Goal: Information Seeking & Learning: Check status

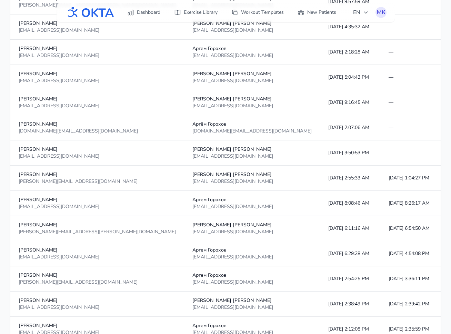
scroll to position [531, 0]
drag, startPoint x: 242, startPoint y: 227, endPoint x: 255, endPoint y: 227, distance: 12.7
click at [320, 227] on td "10/8/2025, 6:11:16 AM" at bounding box center [350, 227] width 60 height 25
click at [320, 227] on td "[DATE] 6:11:16 AM" at bounding box center [350, 227] width 60 height 25
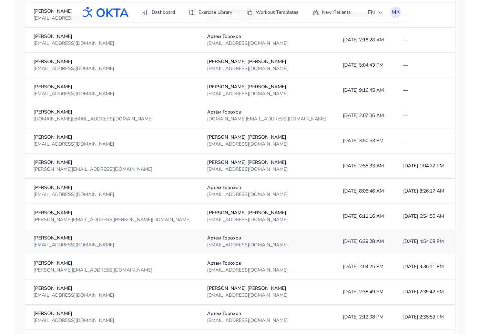
scroll to position [544, 0]
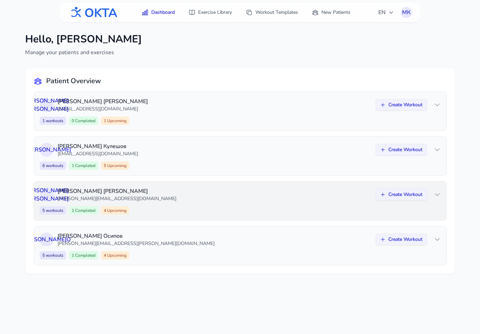
click at [191, 203] on div "А К Анна Колесникова anna.kolesnikova02@yandex.ru Create Workout 5 workouts 1 C…" at bounding box center [240, 200] width 412 height 39
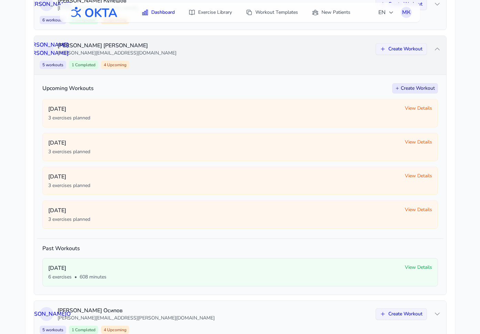
scroll to position [147, 0]
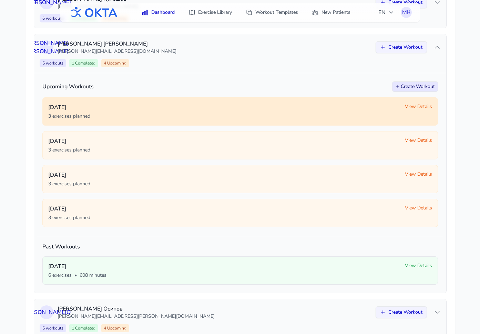
click at [418, 107] on span "View Details" at bounding box center [418, 106] width 27 height 7
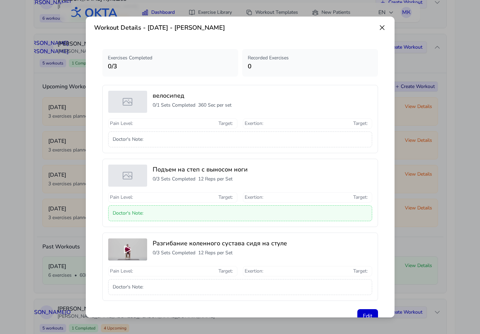
scroll to position [1, 0]
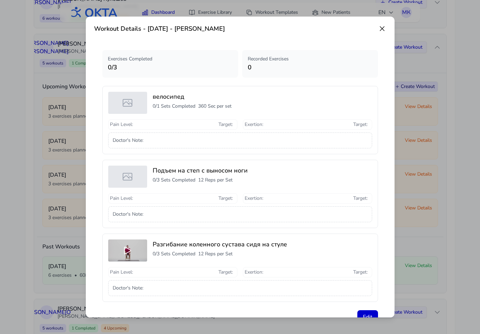
click at [380, 29] on icon at bounding box center [382, 28] width 8 height 8
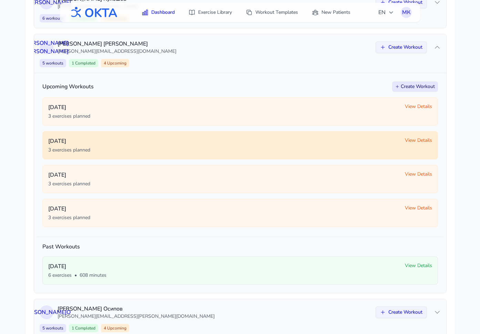
click at [419, 143] on span "View Details" at bounding box center [418, 140] width 27 height 7
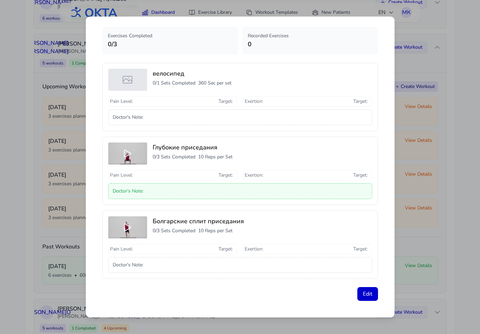
scroll to position [0, 0]
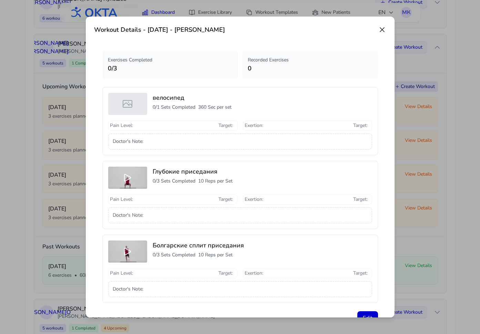
click at [382, 29] on icon at bounding box center [382, 30] width 4 height 4
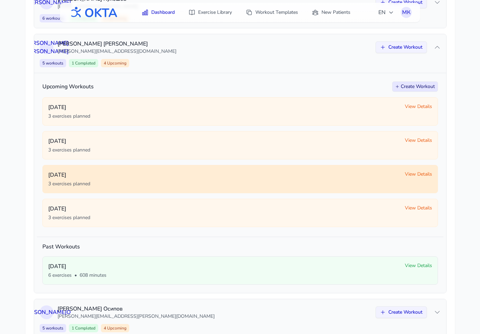
click at [415, 174] on span "View Details" at bounding box center [418, 174] width 27 height 7
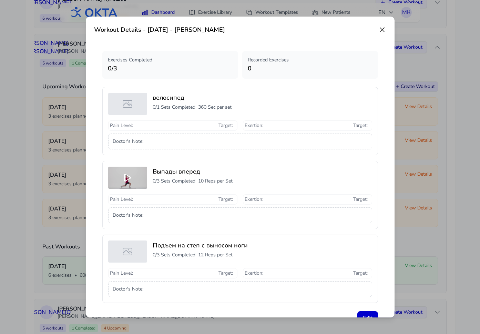
click at [381, 28] on icon at bounding box center [382, 29] width 8 height 8
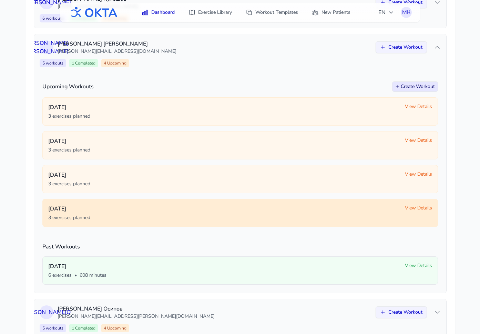
click at [416, 208] on span "View Details" at bounding box center [418, 207] width 27 height 7
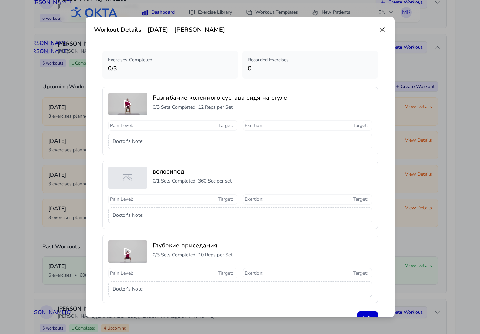
click at [381, 29] on icon at bounding box center [382, 29] width 8 height 8
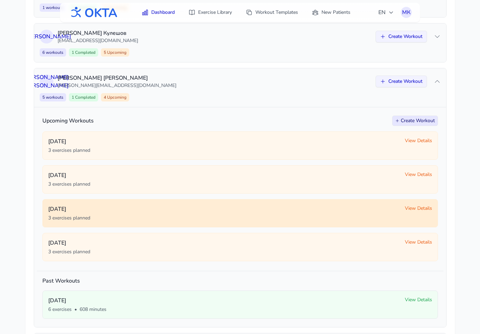
scroll to position [112, 0]
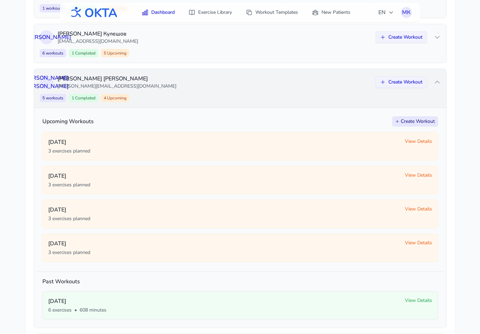
click at [325, 102] on div "5 workouts 1 Completed 4 Upcoming Create Workout" at bounding box center [240, 98] width 401 height 8
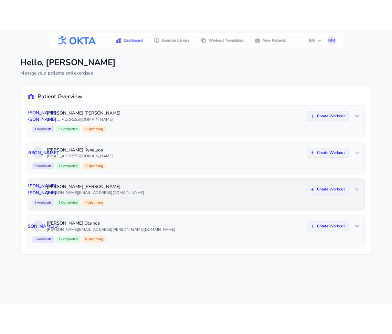
scroll to position [0, 0]
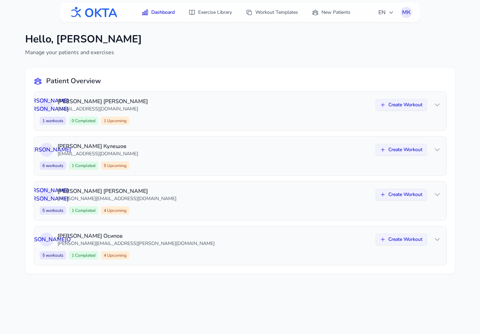
click at [477, 71] on main "Hello, Михаил Кривов Manage your patients and exercises Patient Overview Е К Ек…" at bounding box center [240, 153] width 480 height 263
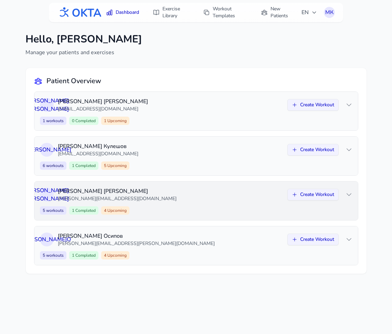
click at [225, 192] on p "Анна Колесникова" at bounding box center [171, 191] width 226 height 8
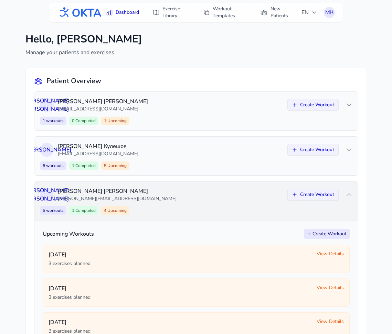
scroll to position [171, 0]
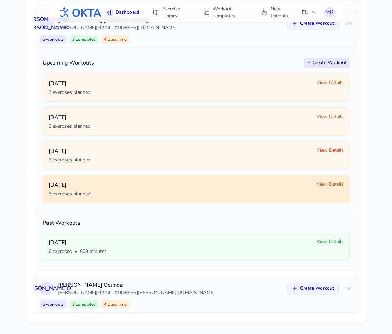
click at [325, 182] on span "View Details" at bounding box center [330, 184] width 27 height 7
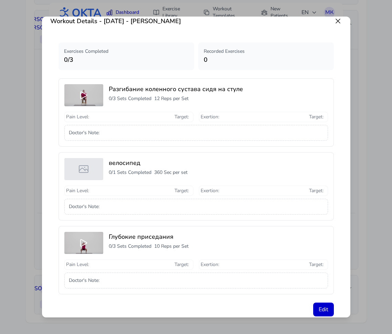
scroll to position [9, 0]
click at [339, 21] on icon at bounding box center [338, 21] width 8 height 8
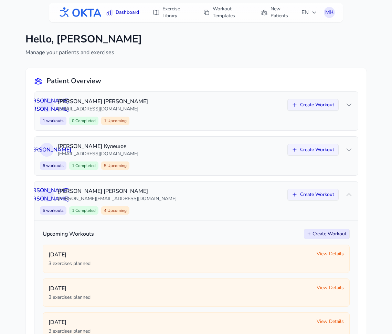
scroll to position [171, 0]
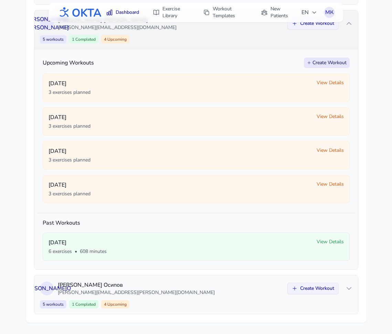
click at [243, 34] on div "А К Анна Колесникова anna.kolesnikova02@yandex.ru Create Workout 5 workouts 1 C…" at bounding box center [196, 29] width 324 height 39
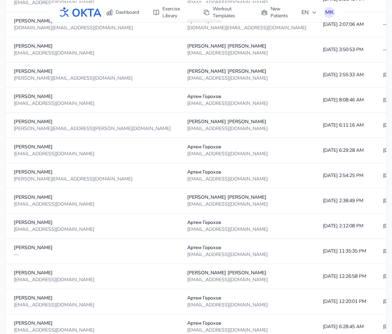
scroll to position [674, 0]
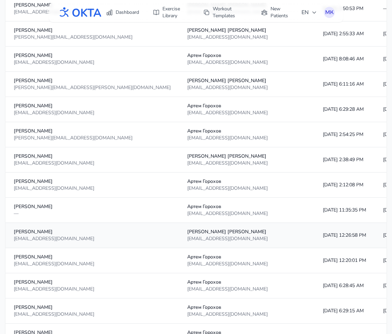
drag, startPoint x: 334, startPoint y: 233, endPoint x: 249, endPoint y: 231, distance: 84.5
click at [249, 231] on tr "Владимир Сапелко sapelko.v@mail.ru Владимир Сапелко sapelko.v@mail.ru 10/7/2025…" at bounding box center [235, 235] width 458 height 25
click at [315, 234] on td "[DATE] 12:26:58 PM" at bounding box center [345, 235] width 60 height 25
drag, startPoint x: 234, startPoint y: 236, endPoint x: 305, endPoint y: 237, distance: 70.6
click at [305, 237] on tr "Владимир Сапелко sapelko.v@mail.ru Владимир Сапелко sapelko.v@mail.ru 10/7/2025…" at bounding box center [235, 235] width 458 height 25
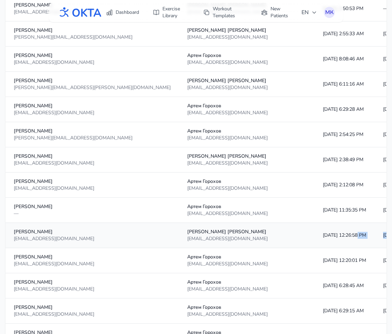
drag, startPoint x: 372, startPoint y: 235, endPoint x: 104, endPoint y: 229, distance: 267.8
click at [104, 229] on tr "Владимир Сапелко sapelko.v@mail.ru Владимир Сапелко sapelko.v@mail.ru 10/7/2025…" at bounding box center [235, 235] width 458 height 25
click at [315, 237] on td "[DATE] 12:26:58 PM" at bounding box center [345, 235] width 60 height 25
click at [315, 210] on td "[DATE] 11:35:35 PM" at bounding box center [345, 209] width 60 height 25
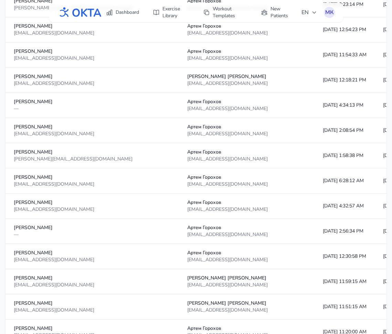
scroll to position [1149, 0]
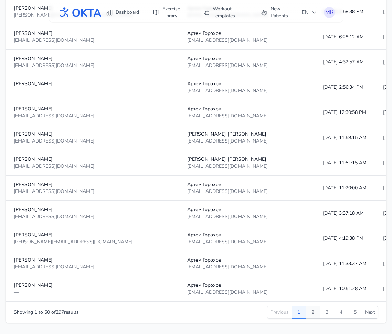
click at [315, 310] on button "2" at bounding box center [313, 311] width 14 height 13
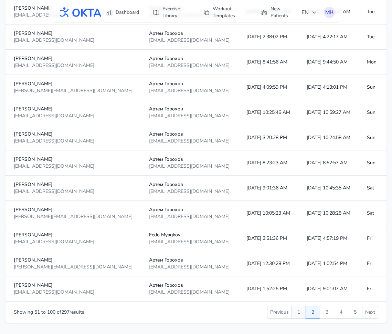
click at [296, 311] on button "1" at bounding box center [299, 311] width 14 height 13
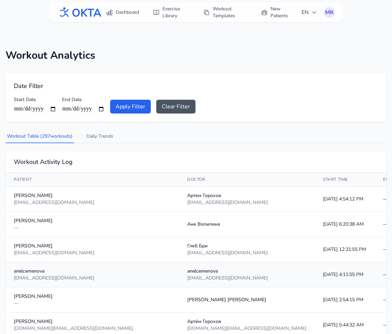
scroll to position [0, 0]
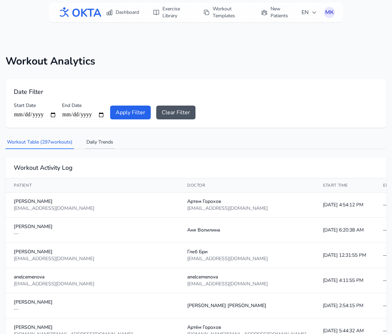
click at [108, 146] on button "Daily Trends" at bounding box center [100, 142] width 30 height 13
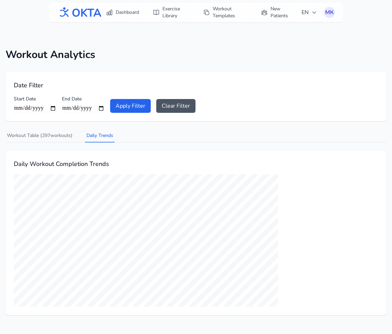
scroll to position [22, 0]
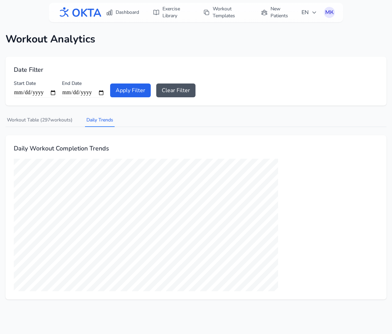
click at [387, 122] on div "Workout Analytics Date Filter Start Date End Date Apply Filter Clear Filter Wor…" at bounding box center [196, 166] width 392 height 288
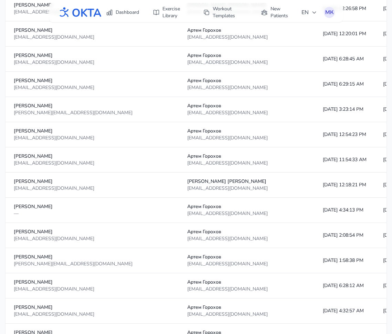
scroll to position [1149, 0]
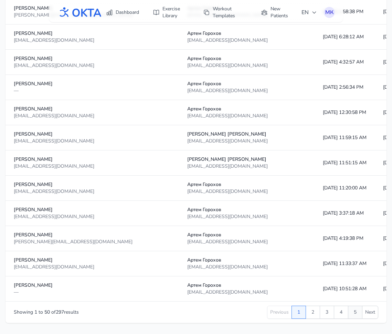
click at [357, 312] on button "5" at bounding box center [355, 311] width 14 height 13
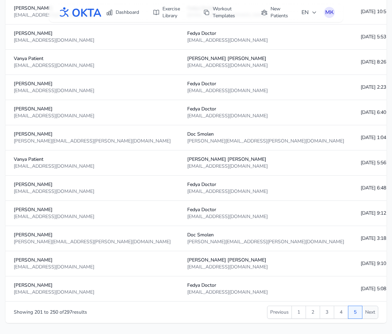
click at [371, 312] on button "Next" at bounding box center [370, 311] width 16 height 13
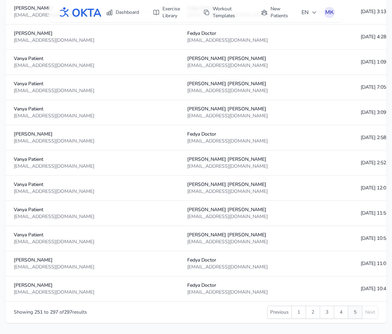
click at [356, 314] on button "5" at bounding box center [355, 311] width 14 height 13
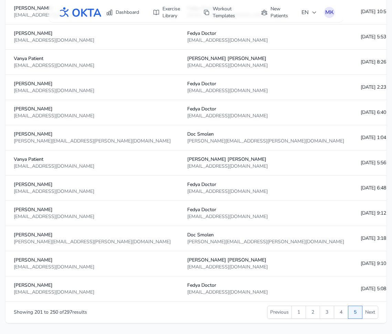
click at [351, 310] on button "5" at bounding box center [355, 311] width 14 height 13
click at [372, 314] on button "Next" at bounding box center [370, 311] width 16 height 13
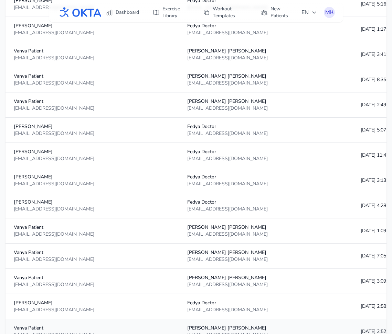
scroll to position [1073, 0]
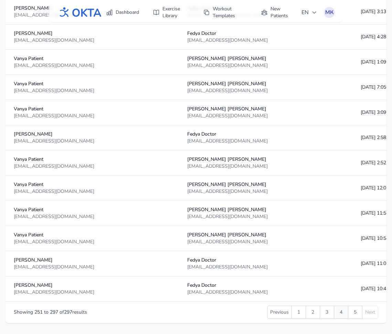
click at [343, 309] on button "4" at bounding box center [341, 311] width 14 height 13
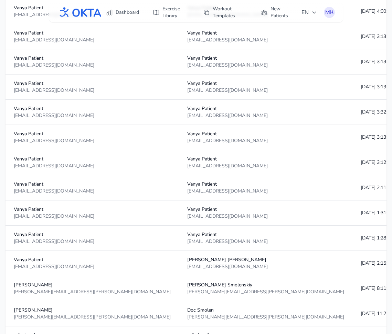
scroll to position [1149, 0]
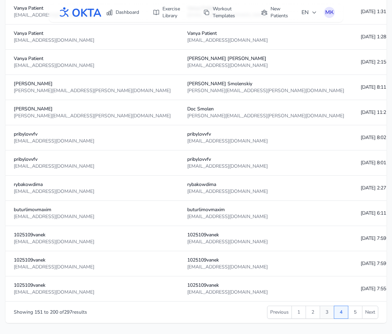
click at [329, 314] on button "3" at bounding box center [327, 311] width 14 height 13
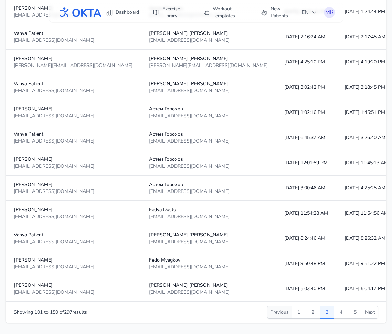
click at [278, 314] on button "Previous" at bounding box center [279, 311] width 25 height 13
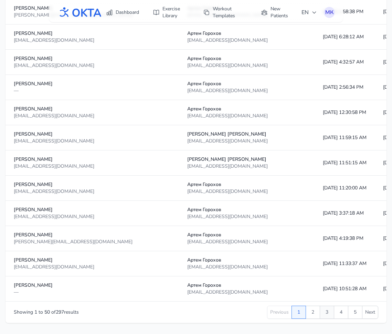
click at [322, 314] on button "3" at bounding box center [327, 311] width 14 height 13
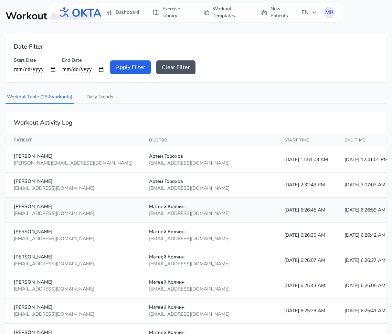
scroll to position [49, 0]
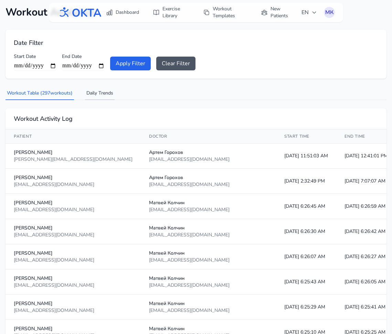
click at [100, 94] on button "Daily Trends" at bounding box center [100, 93] width 30 height 13
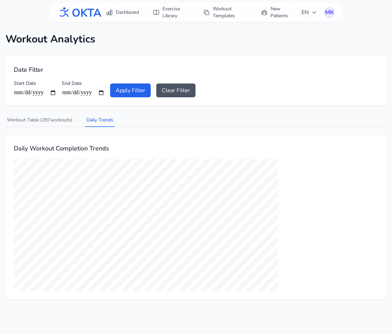
scroll to position [22, 0]
click at [52, 121] on button "Workout Table ( 297 workouts)" at bounding box center [40, 120] width 69 height 13
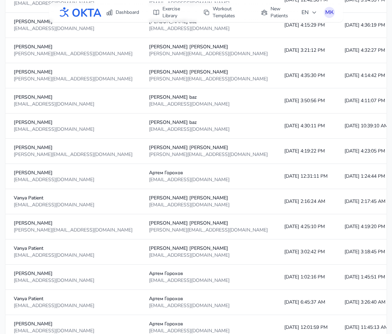
scroll to position [1149, 0]
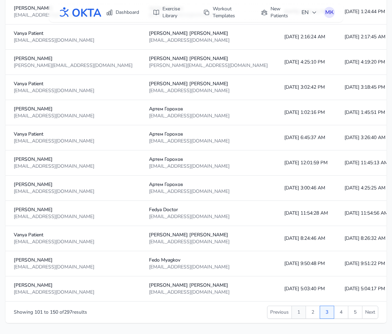
click at [299, 312] on button "1" at bounding box center [299, 311] width 14 height 13
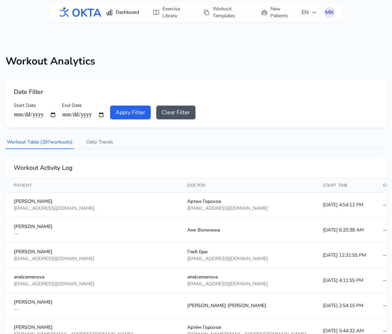
click at [128, 12] on link "Dashboard" at bounding box center [122, 12] width 41 height 12
